Goal: Transaction & Acquisition: Purchase product/service

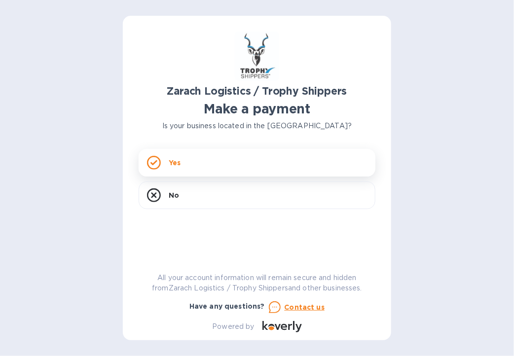
click at [176, 167] on p "Yes" at bounding box center [175, 163] width 12 height 10
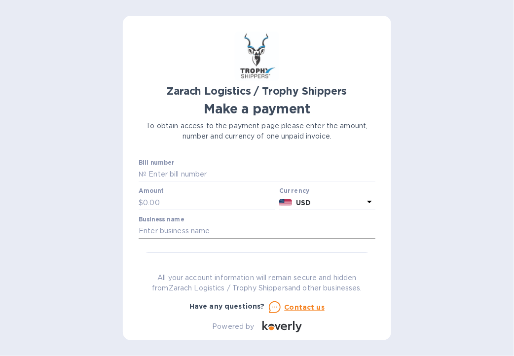
click at [219, 225] on input "text" at bounding box center [257, 231] width 237 height 15
type input "[PERSON_NAME]"
click at [220, 169] on input "text" at bounding box center [260, 174] width 229 height 15
type input "B00173826"
click at [164, 203] on input "text" at bounding box center [209, 202] width 132 height 15
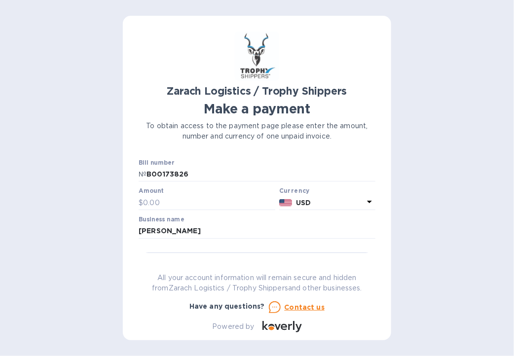
click at [367, 202] on icon at bounding box center [369, 202] width 5 height 2
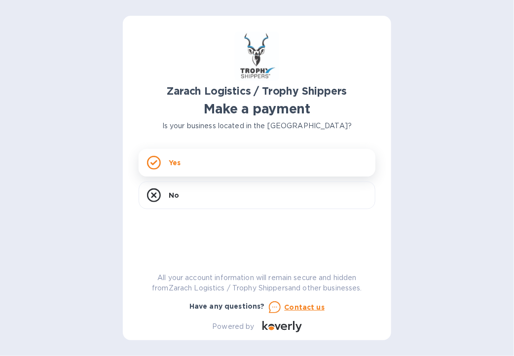
click at [284, 162] on div "Yes" at bounding box center [257, 163] width 237 height 28
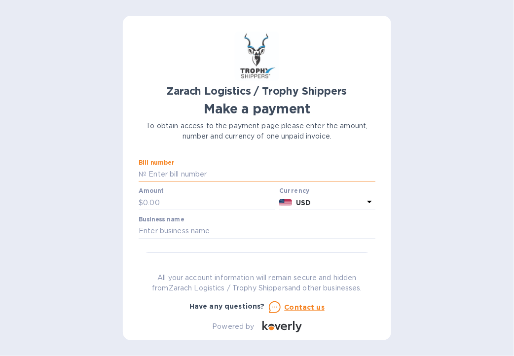
click at [227, 172] on input "text" at bounding box center [260, 174] width 229 height 15
type input "B"
type input "B00173826"
click at [367, 200] on icon at bounding box center [370, 202] width 12 height 12
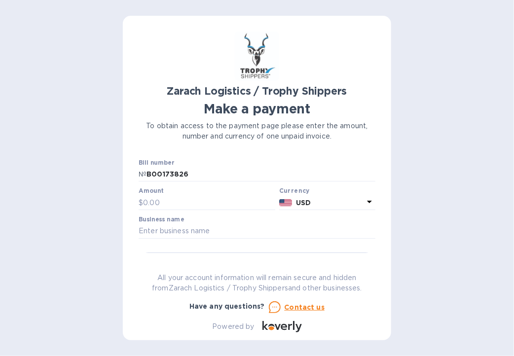
click at [421, 252] on div "Zarach Logistics / Trophy Shippers Make a payment To obtain access to the payme…" at bounding box center [257, 178] width 514 height 356
click at [178, 202] on input "text" at bounding box center [209, 202] width 132 height 15
type input "1,650.40"
click at [184, 232] on input "text" at bounding box center [257, 231] width 237 height 15
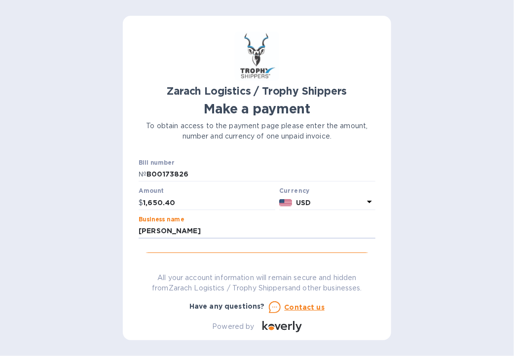
type input "[PERSON_NAME]"
click at [139, 253] on button "Go to payment page" at bounding box center [257, 263] width 237 height 20
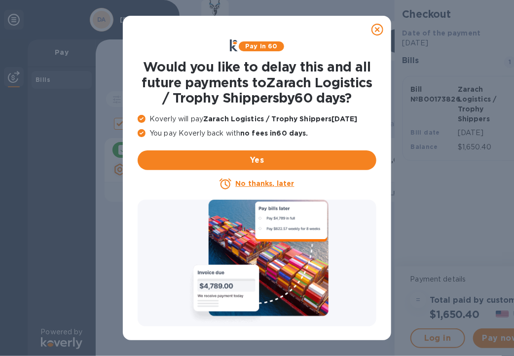
click at [275, 183] on u "No thanks, later" at bounding box center [264, 184] width 59 height 8
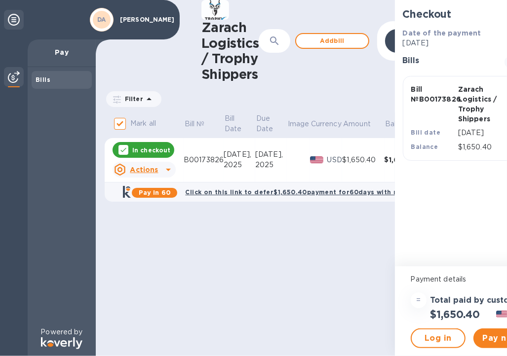
scroll to position [7, 0]
click at [494, 334] on span "Pay now" at bounding box center [500, 338] width 39 height 12
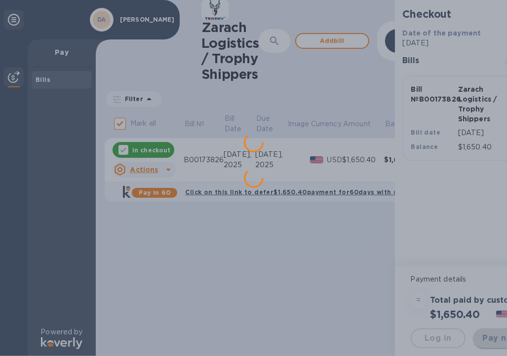
scroll to position [0, 0]
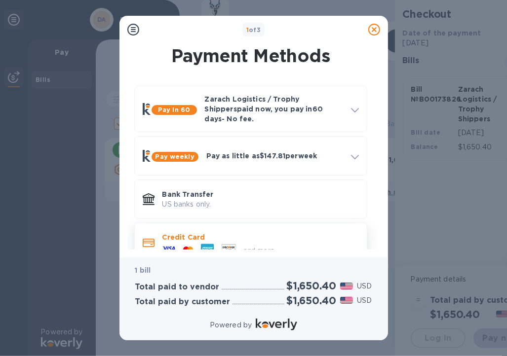
click at [245, 242] on div "and more..." at bounding box center [220, 249] width 125 height 15
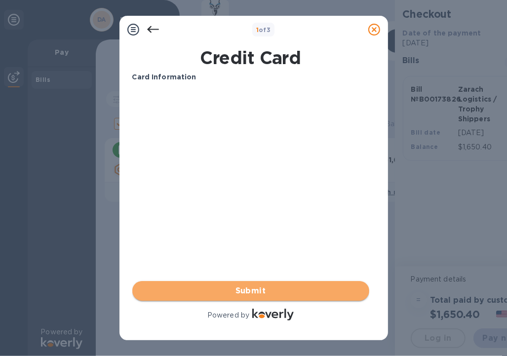
click at [260, 287] on span "Submit" at bounding box center [250, 291] width 221 height 12
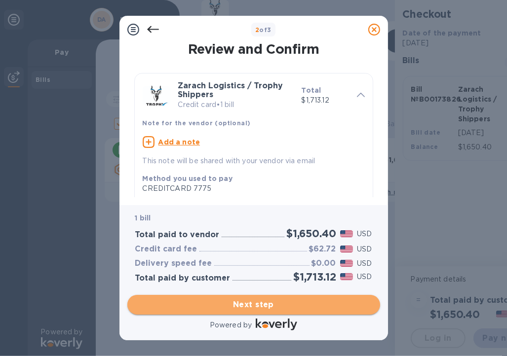
click at [254, 306] on span "Next step" at bounding box center [253, 305] width 237 height 12
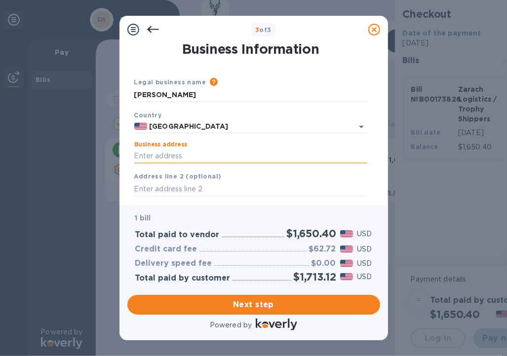
click at [207, 156] on input "Business address" at bounding box center [250, 156] width 233 height 15
type input "[STREET_ADDRESS]"
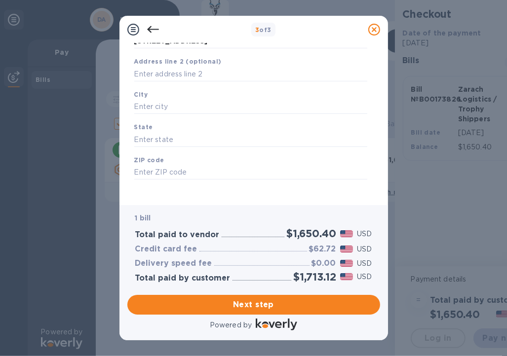
scroll to position [122, 0]
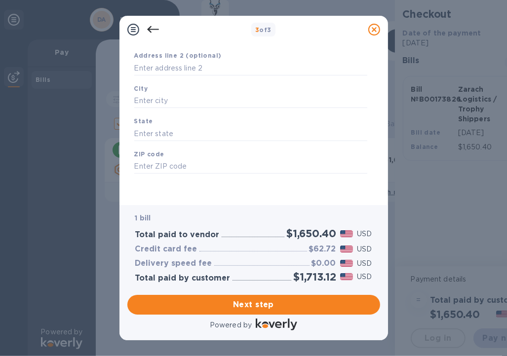
click at [204, 91] on div "City" at bounding box center [250, 95] width 241 height 33
click at [168, 100] on input "text" at bounding box center [250, 101] width 233 height 15
type input "Sparta"
click at [138, 135] on input "text" at bounding box center [250, 133] width 233 height 15
type input "[US_STATE]"
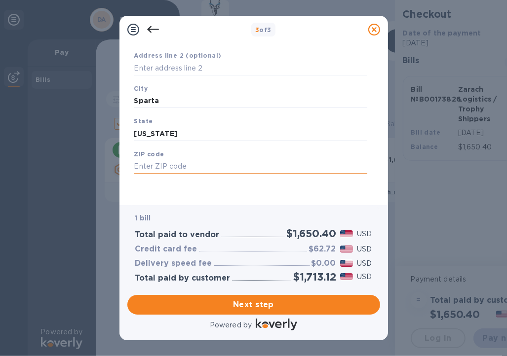
click at [142, 167] on input "text" at bounding box center [250, 166] width 233 height 15
type input "54656"
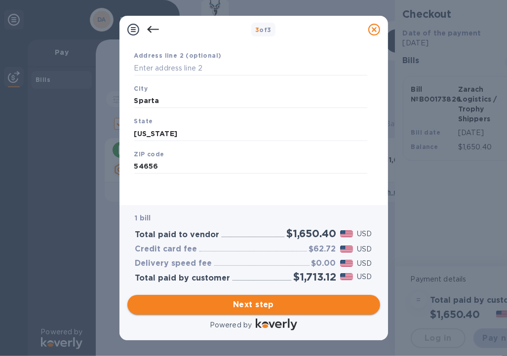
click at [289, 305] on span "Next step" at bounding box center [253, 305] width 237 height 12
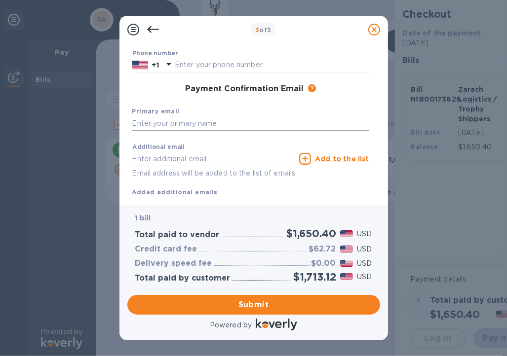
click at [219, 120] on input "text" at bounding box center [250, 123] width 237 height 15
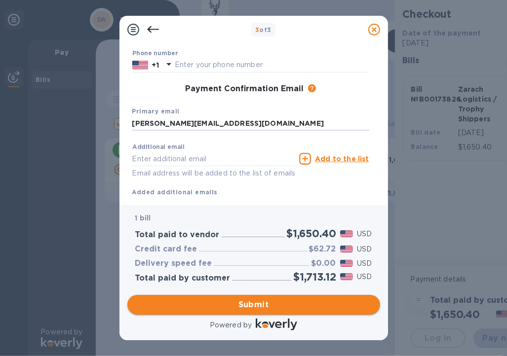
type input "[PERSON_NAME][EMAIL_ADDRESS][DOMAIN_NAME]"
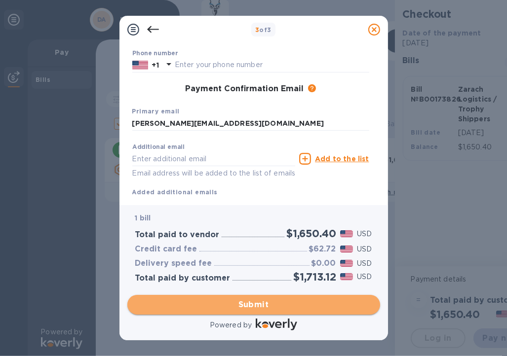
click at [259, 306] on span "Submit" at bounding box center [253, 305] width 237 height 12
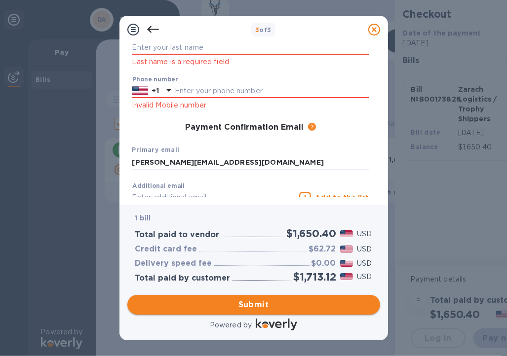
scroll to position [135, 0]
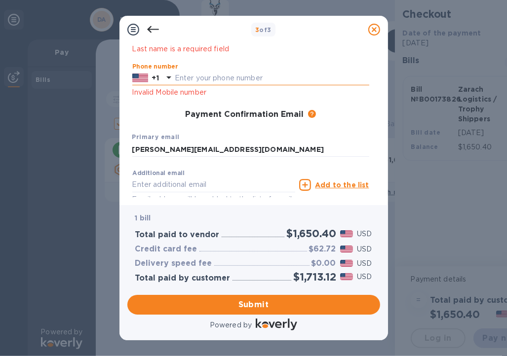
click at [202, 74] on input "text" at bounding box center [272, 78] width 194 height 15
type input "6083434662"
type input "[PERSON_NAME]"
type input "[PERSON_NAME][EMAIL_ADDRESS][DOMAIN_NAME]"
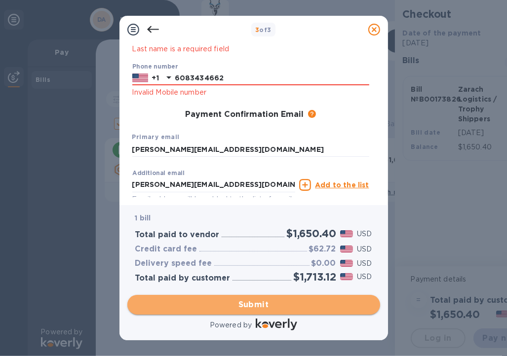
click at [275, 303] on span "Submit" at bounding box center [253, 305] width 237 height 12
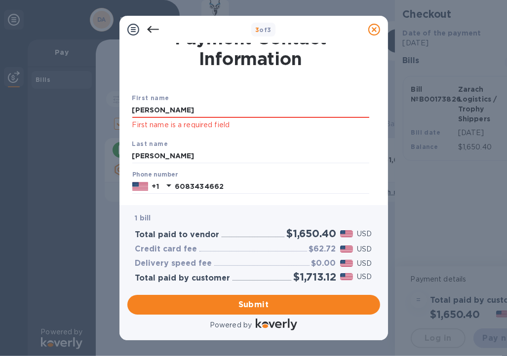
scroll to position [0, 0]
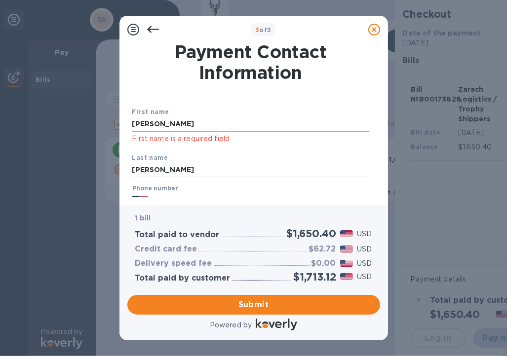
click at [146, 123] on input "[PERSON_NAME]" at bounding box center [250, 124] width 237 height 15
type input "[PERSON_NAME]"
click at [278, 304] on span "Submit" at bounding box center [253, 305] width 237 height 12
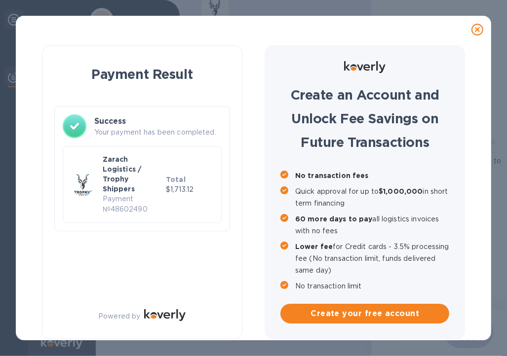
checkbox input "false"
